Goal: Task Accomplishment & Management: Complete application form

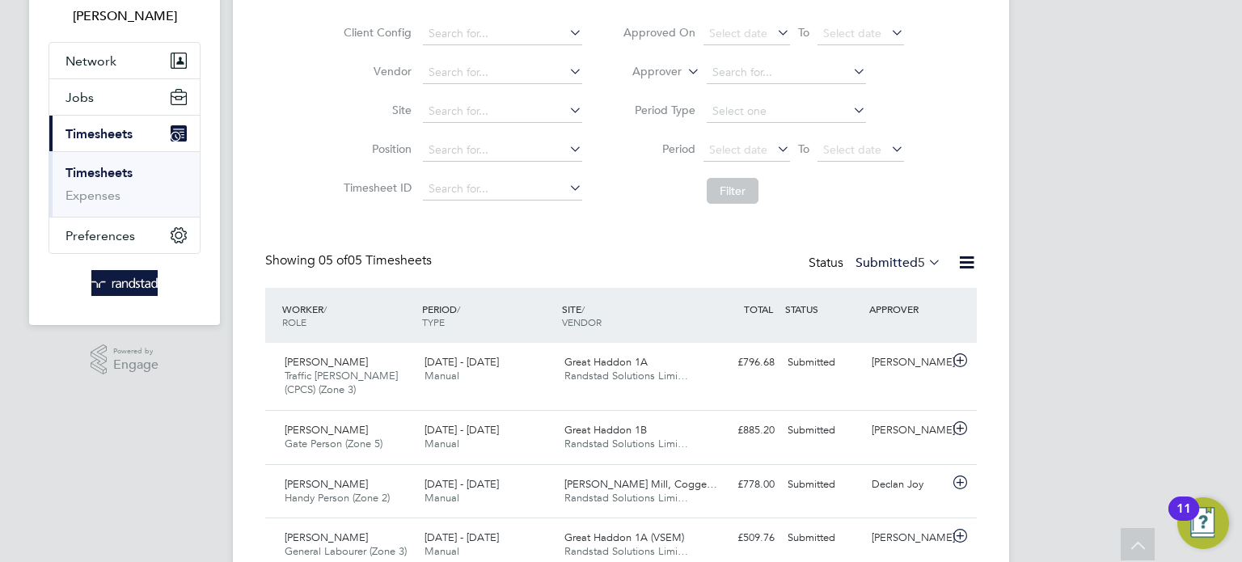
click at [115, 165] on link "Timesheets" at bounding box center [99, 172] width 67 height 15
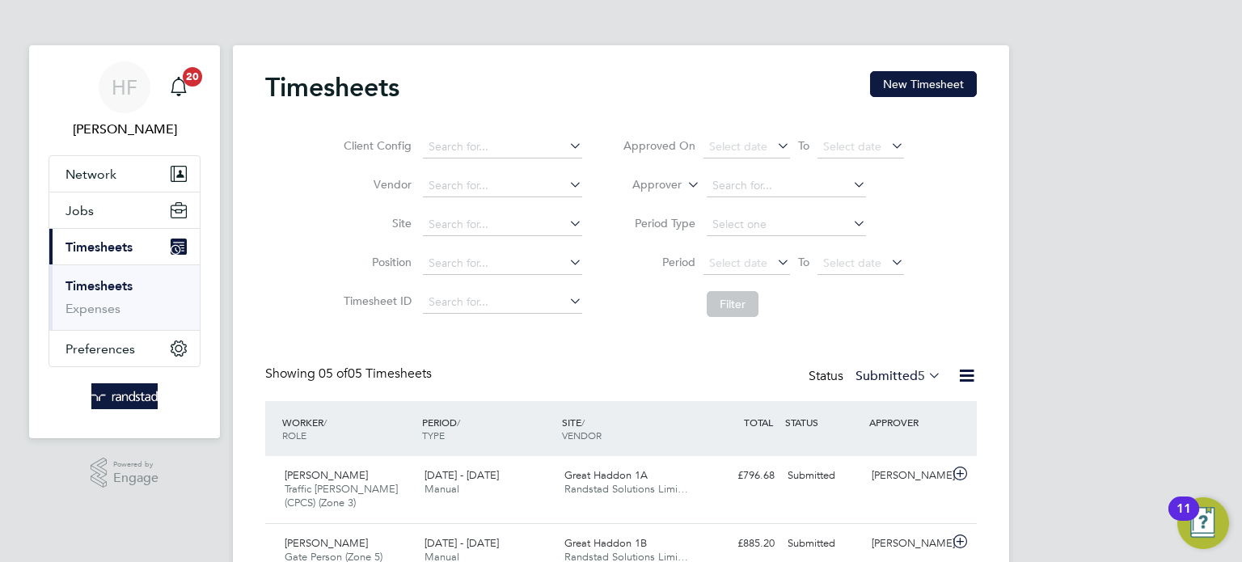
click at [110, 284] on link "Timesheets" at bounding box center [99, 285] width 67 height 15
click at [905, 81] on button "New Timesheet" at bounding box center [923, 84] width 107 height 26
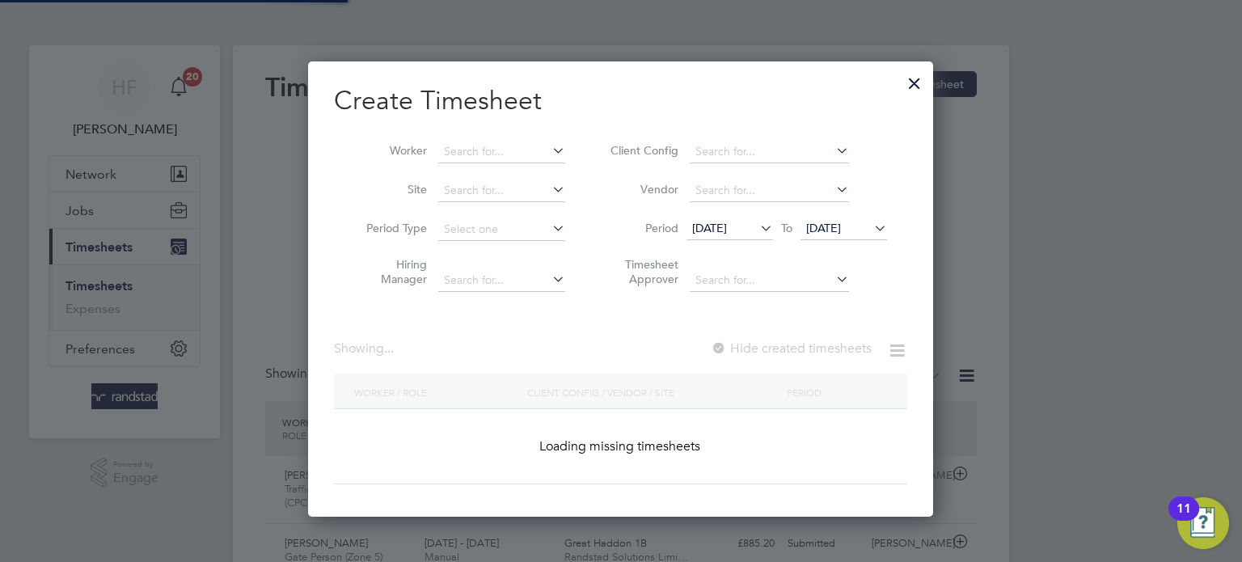
scroll to position [455, 626]
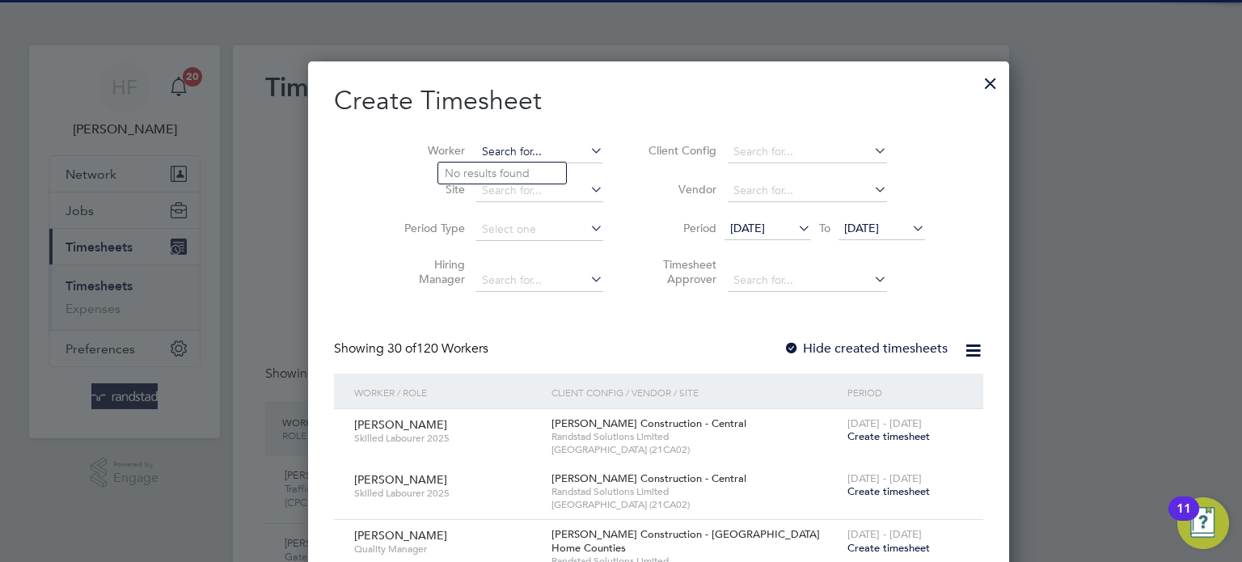
click at [487, 143] on input at bounding box center [539, 152] width 127 height 23
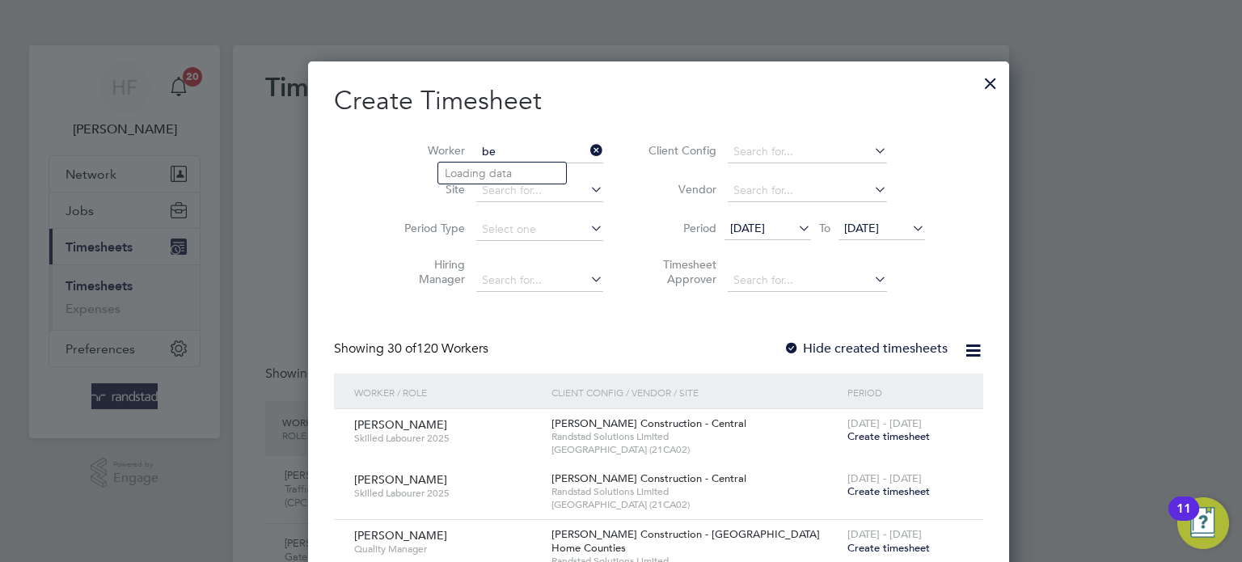
type input "b"
type input "n"
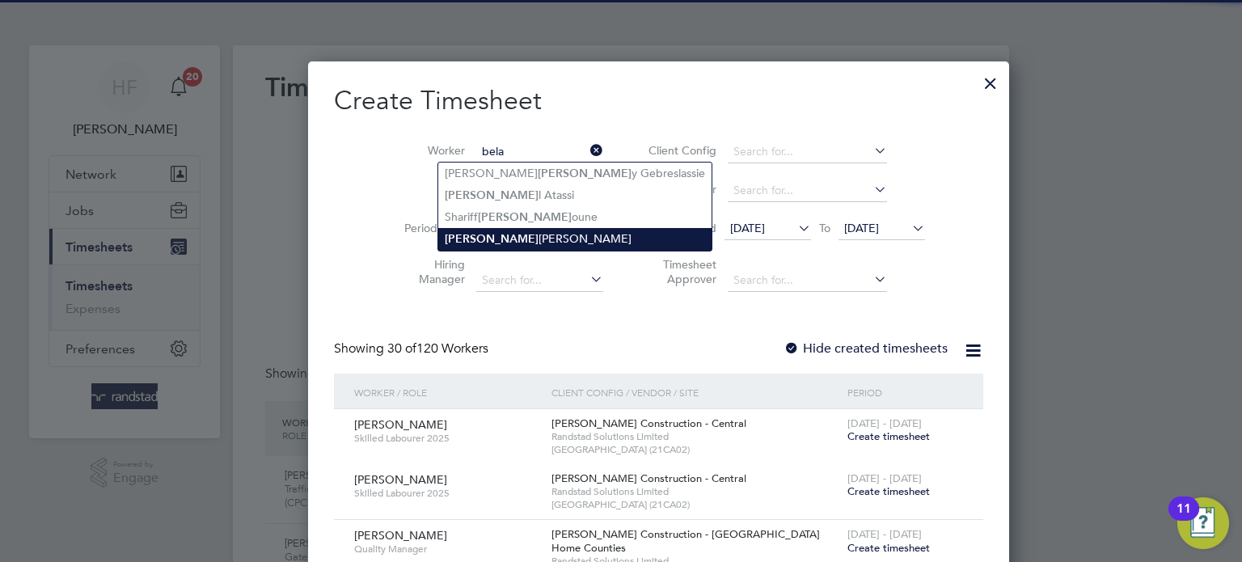
click at [522, 231] on li "[PERSON_NAME] [PERSON_NAME]" at bounding box center [574, 239] width 273 height 22
type input "[PERSON_NAME] [PERSON_NAME]"
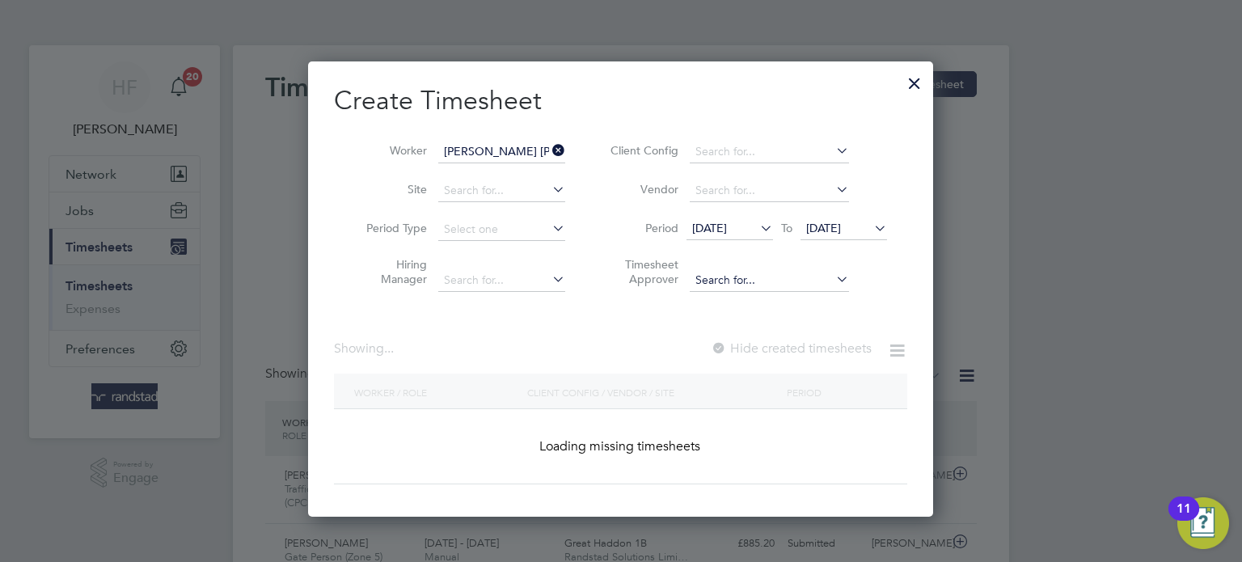
scroll to position [9, 8]
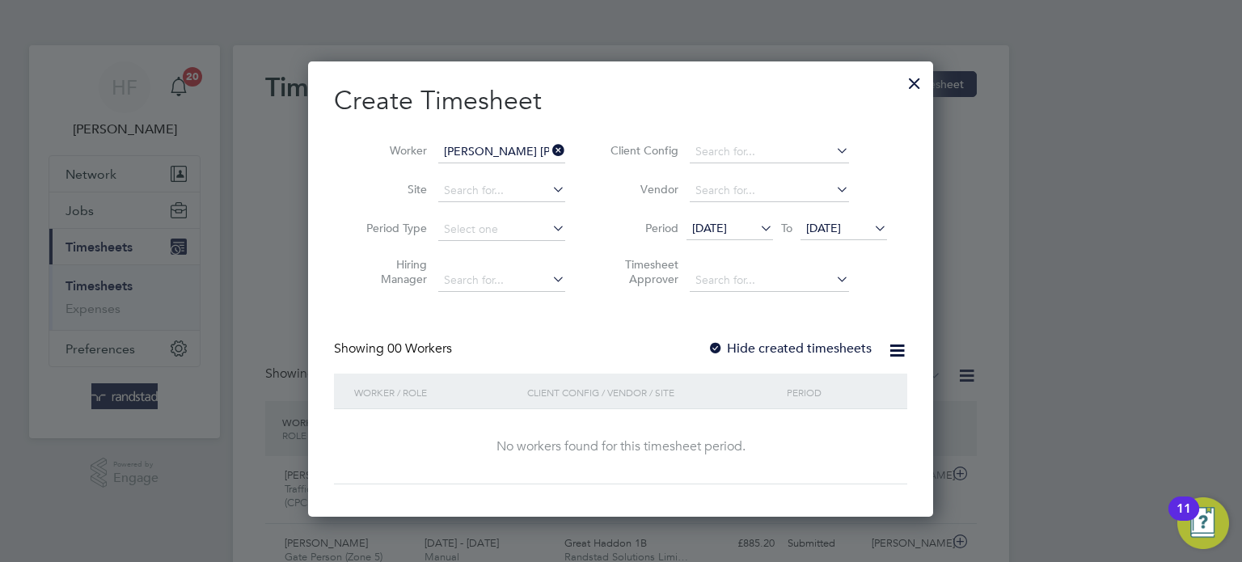
click at [841, 234] on span "[DATE]" at bounding box center [823, 228] width 35 height 15
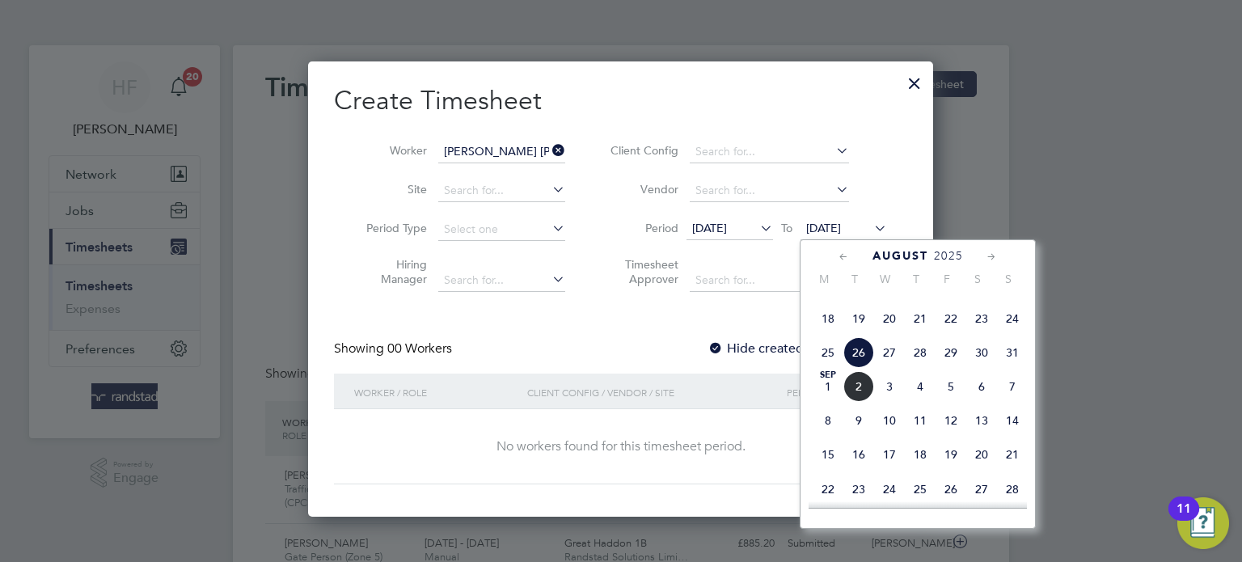
click at [1013, 368] on span "31" at bounding box center [1012, 352] width 31 height 31
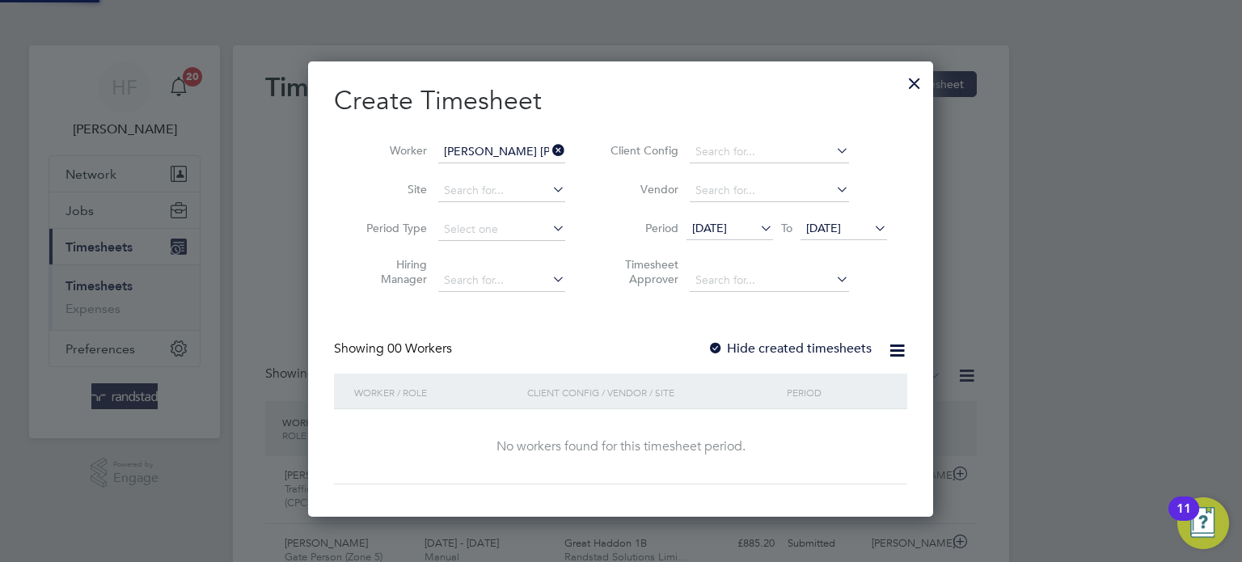
click at [804, 336] on div "Create Timesheet Worker [PERSON_NAME] [PERSON_NAME] Site Period Type Hiring Man…" at bounding box center [620, 284] width 573 height 400
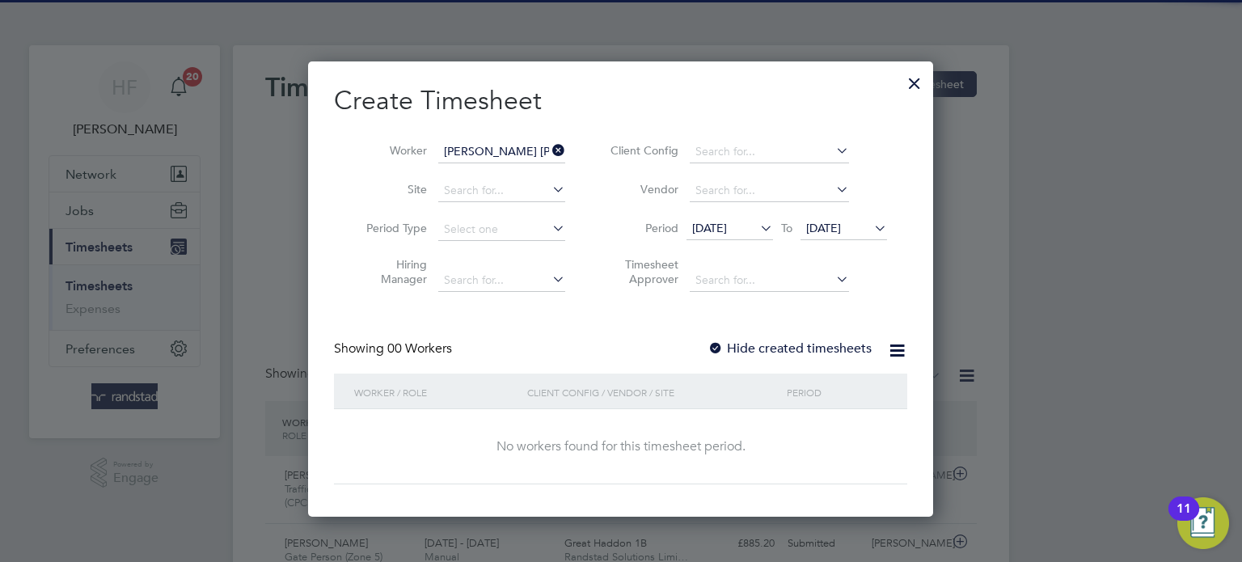
click at [801, 347] on label "Hide created timesheets" at bounding box center [790, 348] width 164 height 16
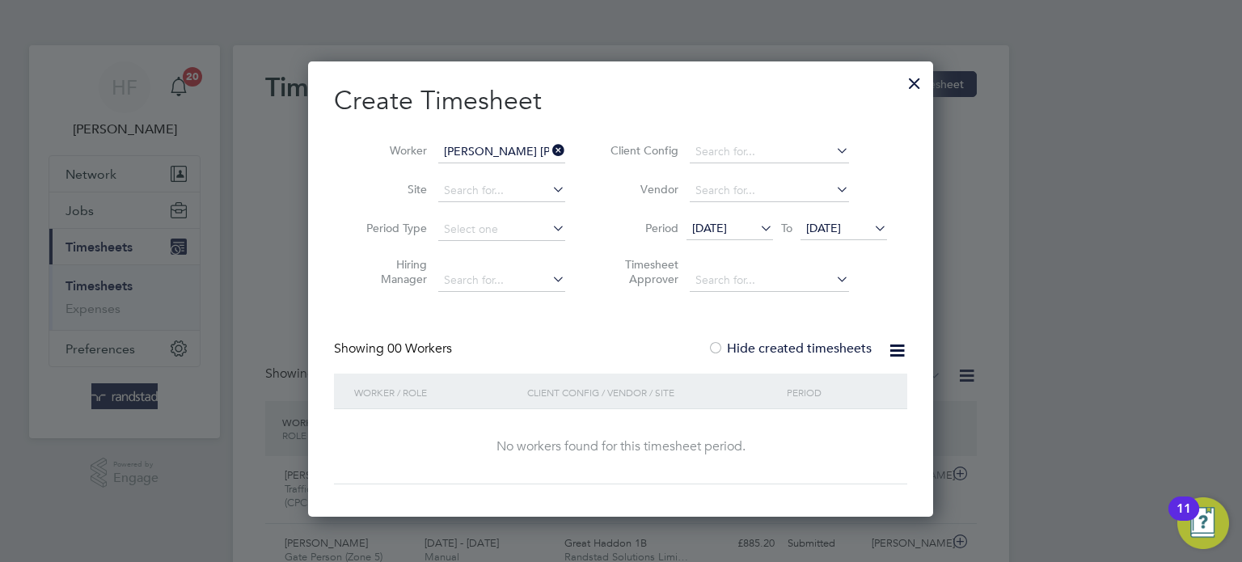
click at [801, 347] on label "Hide created timesheets" at bounding box center [790, 348] width 164 height 16
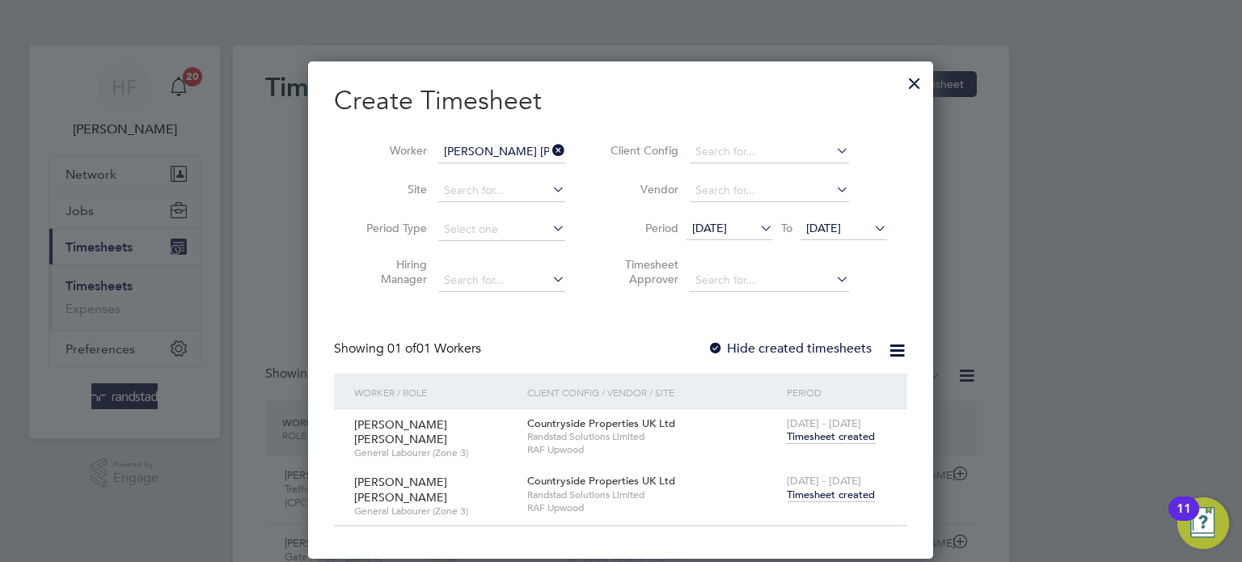
click at [805, 488] on span "Timesheet created" at bounding box center [831, 495] width 88 height 15
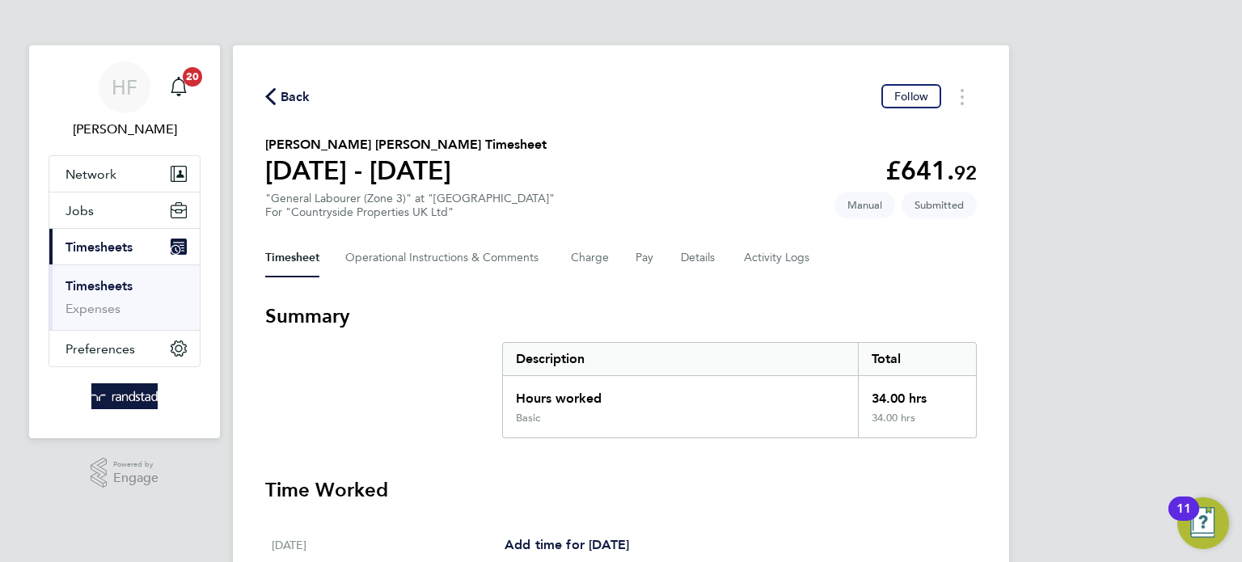
click at [84, 288] on link "Timesheets" at bounding box center [99, 285] width 67 height 15
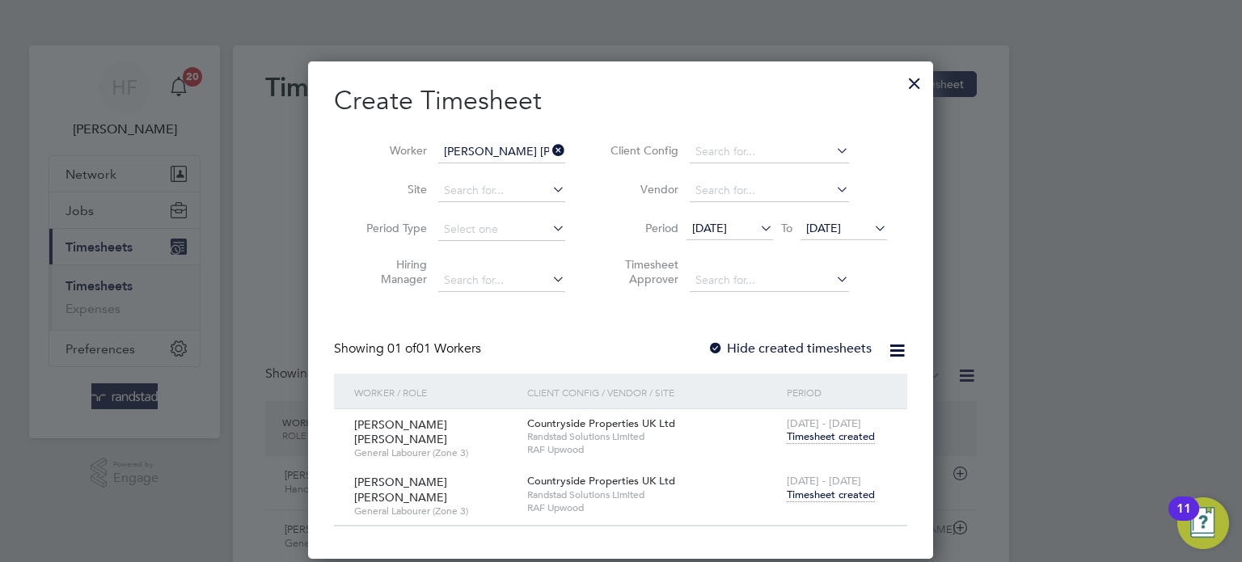
click at [915, 80] on div at bounding box center [914, 79] width 29 height 29
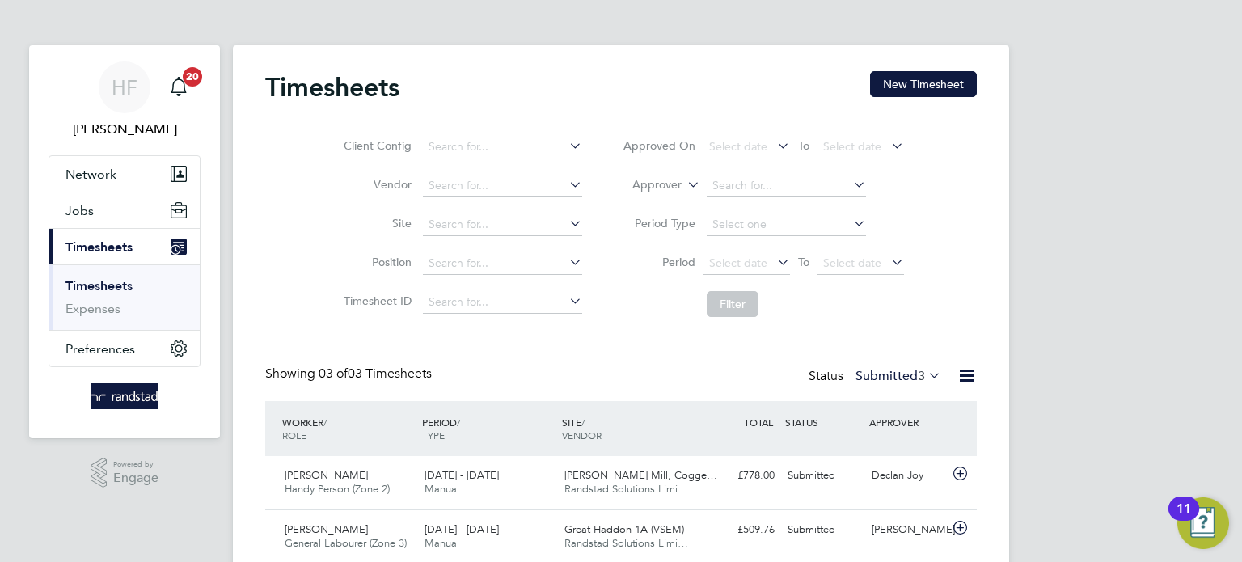
click at [107, 289] on link "Timesheets" at bounding box center [99, 285] width 67 height 15
click at [900, 89] on button "New Timesheet" at bounding box center [923, 84] width 107 height 26
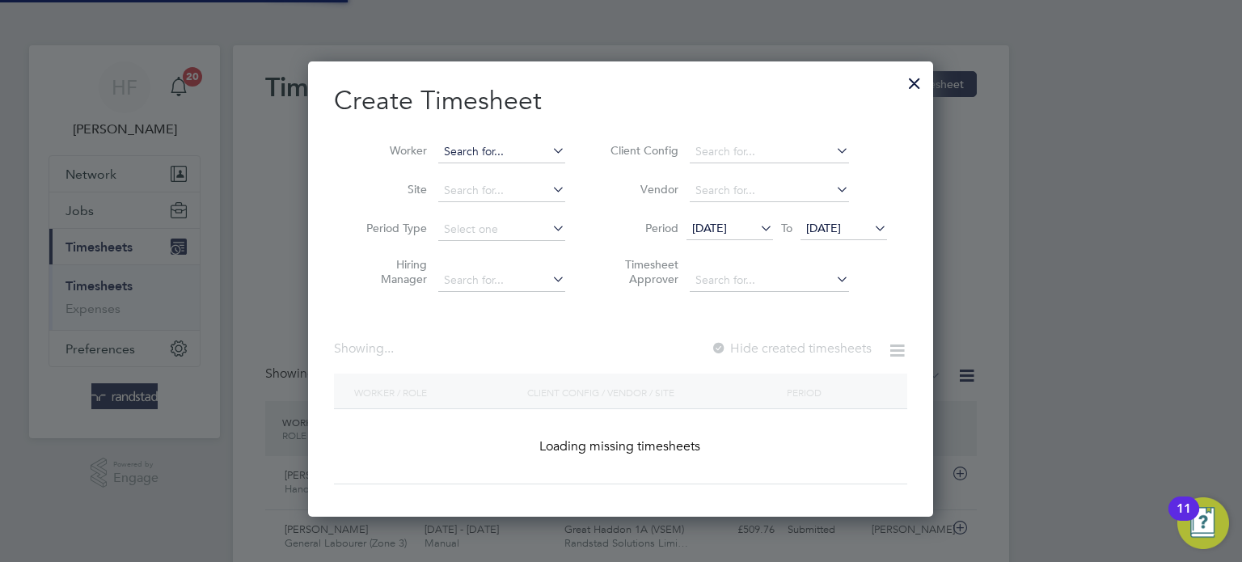
click at [489, 145] on input at bounding box center [501, 152] width 127 height 23
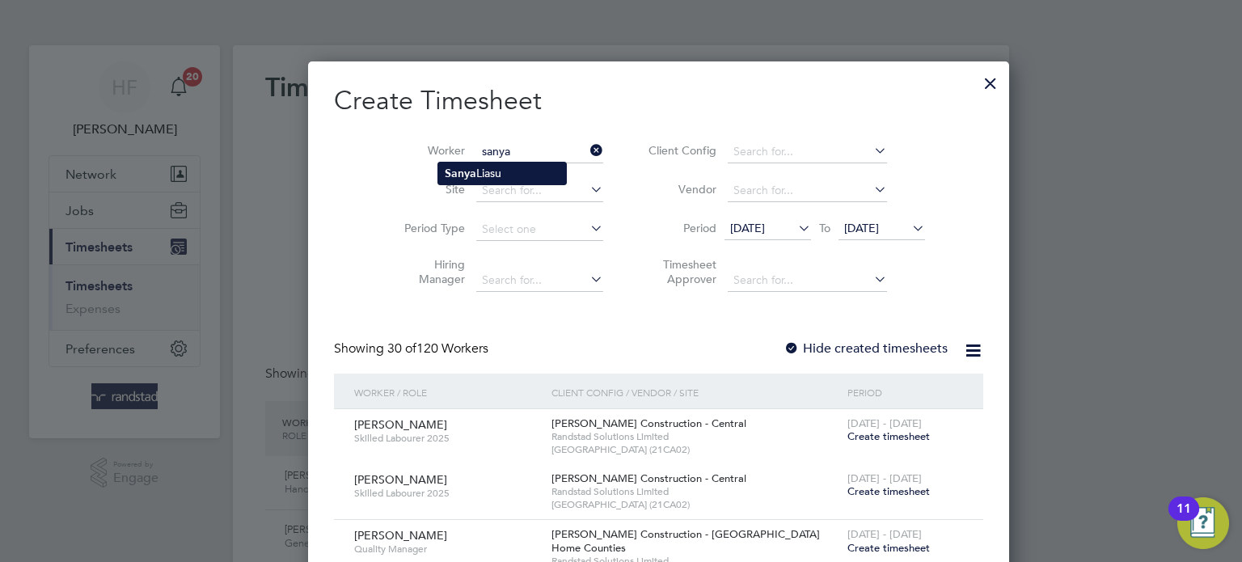
click at [501, 171] on li "Sanya Liasu" at bounding box center [502, 174] width 128 height 22
type input "Sanya Liasu"
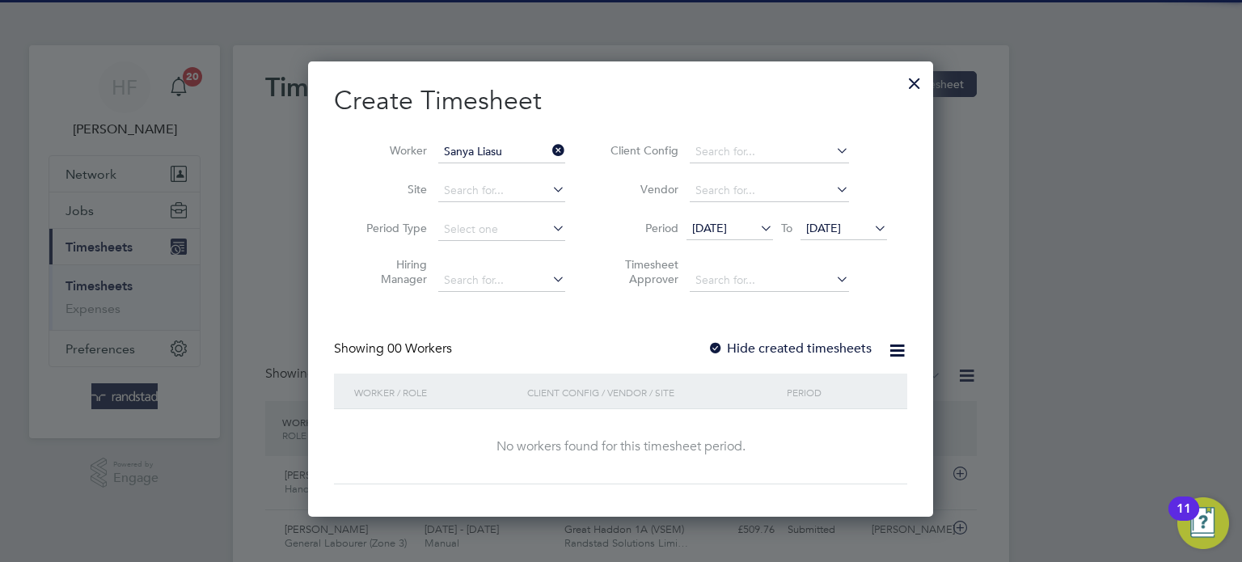
click at [841, 233] on span "[DATE]" at bounding box center [823, 228] width 35 height 15
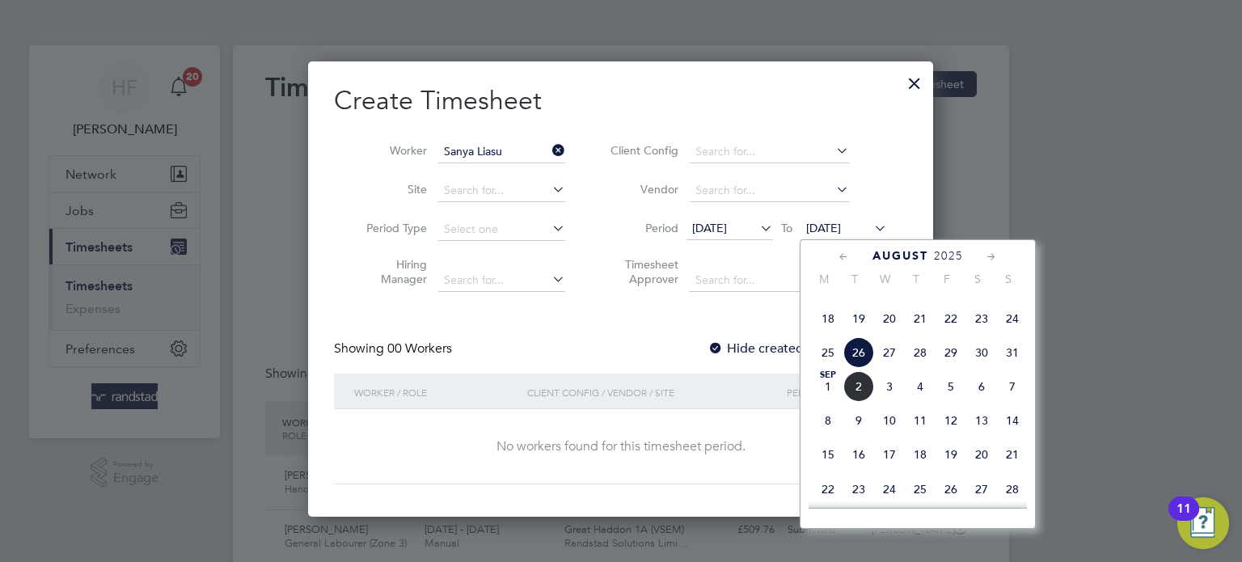
click at [1009, 368] on span "31" at bounding box center [1012, 352] width 31 height 31
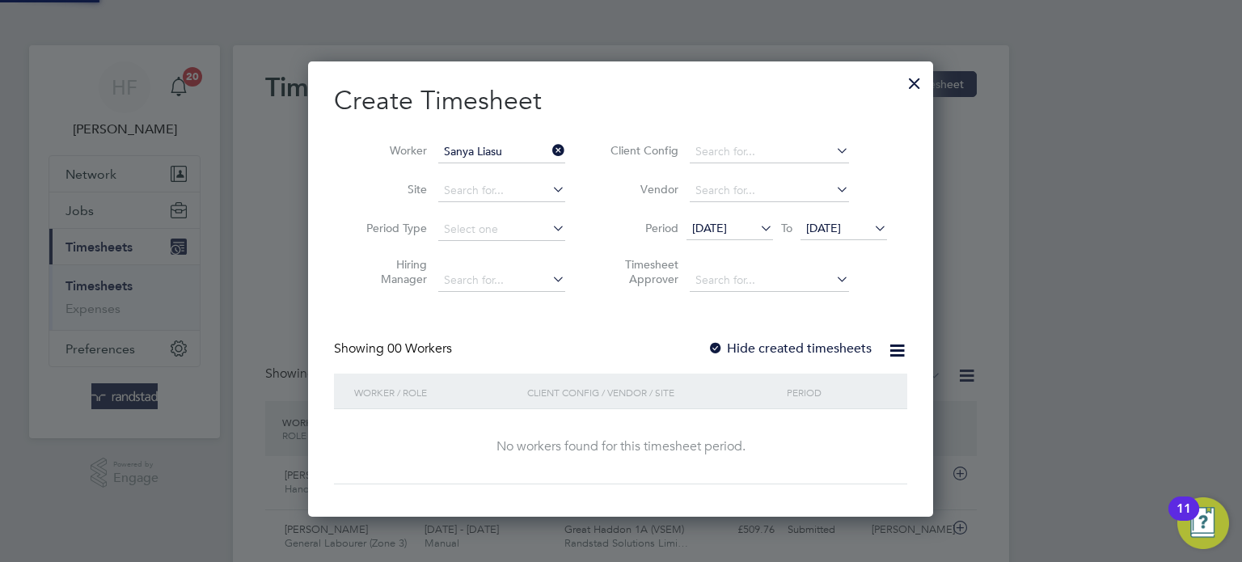
click at [780, 352] on label "Hide created timesheets" at bounding box center [790, 348] width 164 height 16
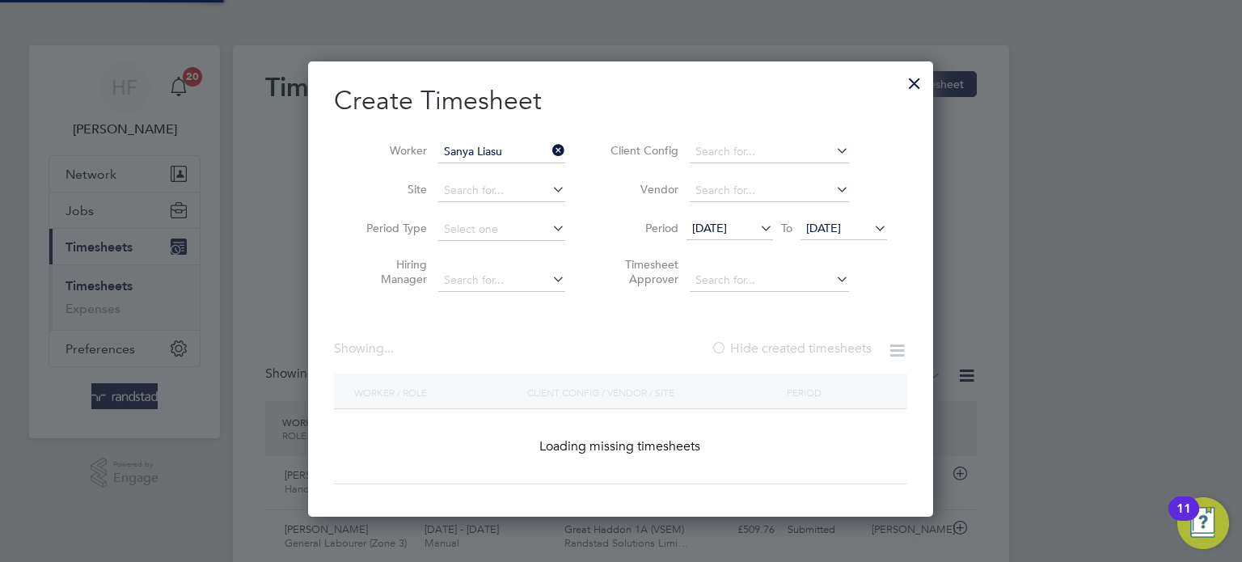
click at [780, 352] on label "Hide created timesheets" at bounding box center [791, 348] width 161 height 16
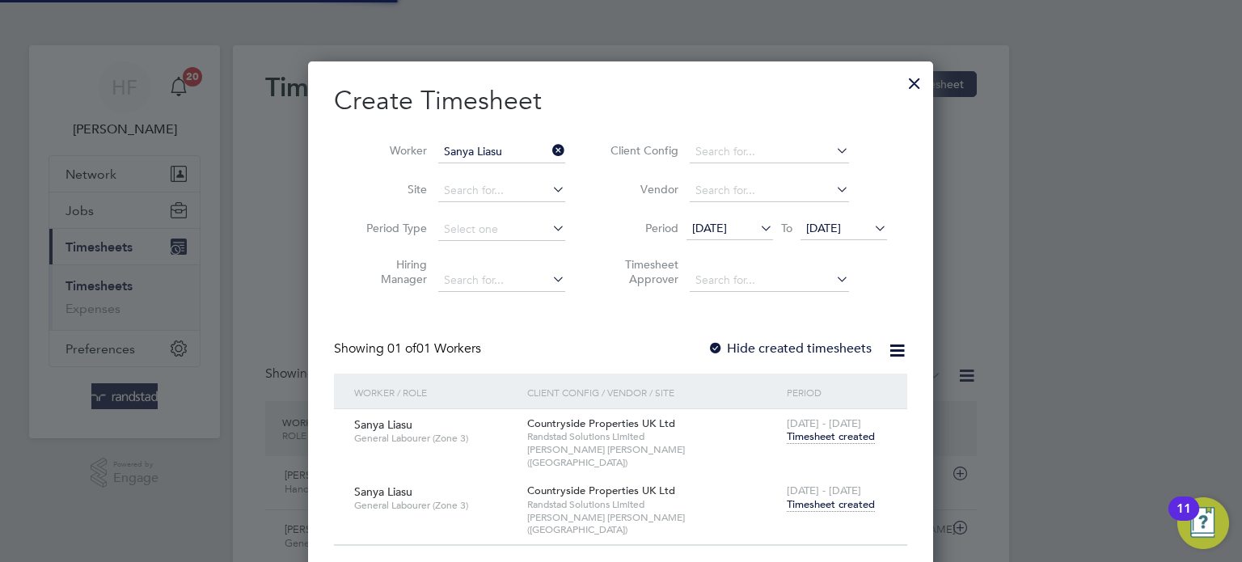
click at [831, 497] on span "Timesheet created" at bounding box center [831, 504] width 88 height 15
